Goal: Obtain resource: Obtain resource

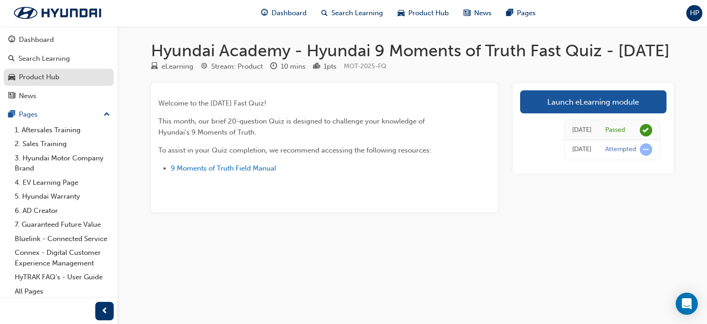
click at [44, 80] on div "Product Hub" at bounding box center [39, 77] width 41 height 11
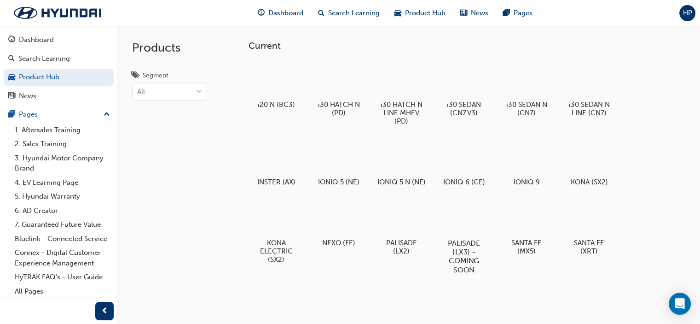
click at [464, 234] on div at bounding box center [464, 216] width 51 height 37
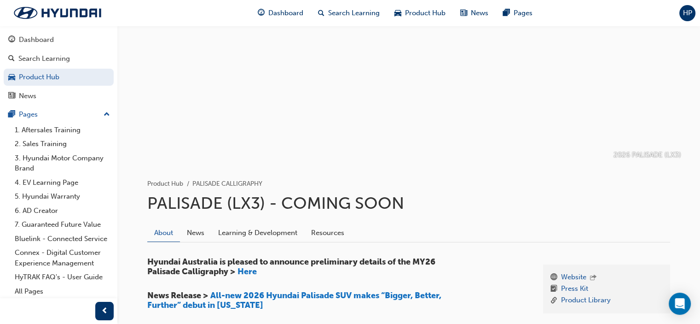
scroll to position [138, 0]
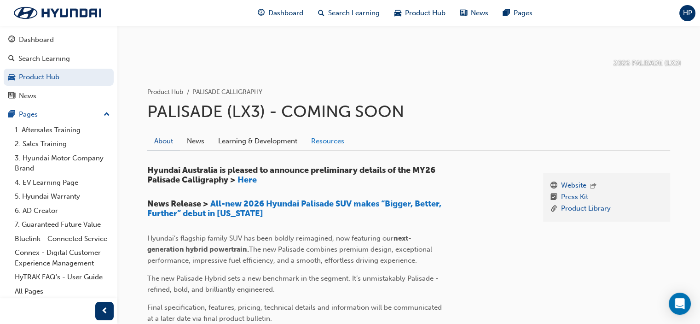
click at [334, 135] on link "Resources" at bounding box center [327, 140] width 47 height 17
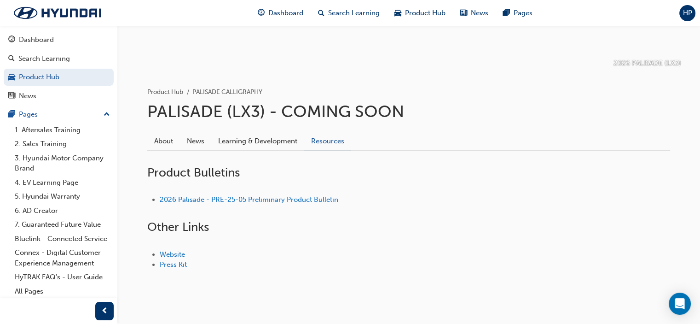
scroll to position [151, 0]
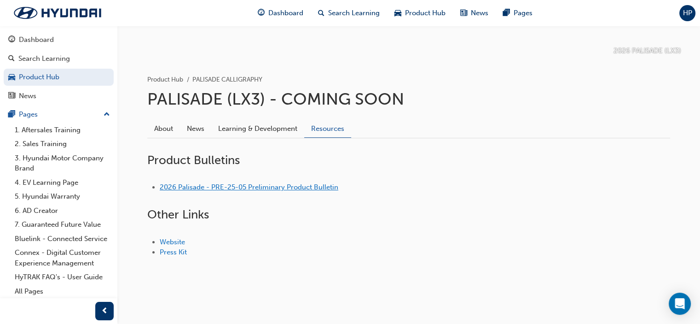
click at [204, 186] on link "2026 Palisade - PRE-25-05 Preliminary Product Bulletin" at bounding box center [249, 187] width 179 height 8
